Goal: Find specific page/section: Find specific page/section

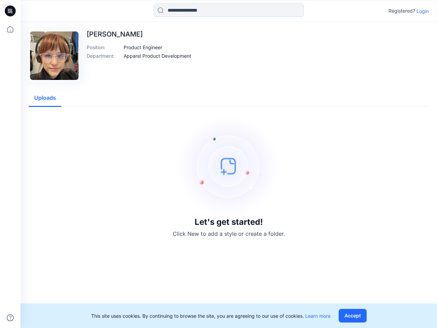
click at [219, 164] on img at bounding box center [229, 166] width 102 height 102
click at [11, 11] on icon at bounding box center [11, 11] width 3 height 0
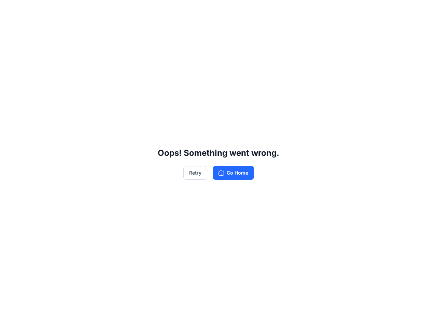
click at [10, 318] on div "Oops! Something went wrong. Retry Go Home" at bounding box center [218, 164] width 437 height 328
click at [229, 10] on div "Oops! Something went wrong. Retry Go Home" at bounding box center [218, 164] width 437 height 328
click at [423, 11] on div "Oops! Something went wrong. Retry Go Home" at bounding box center [218, 164] width 437 height 328
click at [143, 47] on div "Oops! Something went wrong. Retry Go Home" at bounding box center [218, 164] width 437 height 328
click at [157, 56] on div "Oops! Something went wrong. Retry Go Home" at bounding box center [218, 164] width 437 height 328
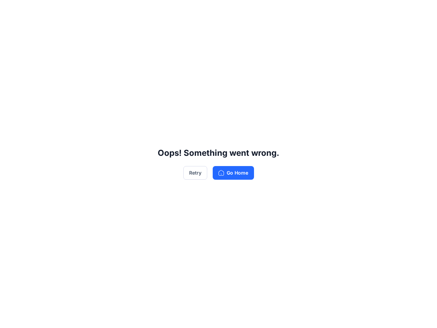
click at [45, 98] on div "Oops! Something went wrong. Retry Go Home" at bounding box center [218, 164] width 437 height 328
click at [354, 315] on div "Oops! Something went wrong. Retry Go Home" at bounding box center [218, 164] width 437 height 328
